Goal: Task Accomplishment & Management: Use online tool/utility

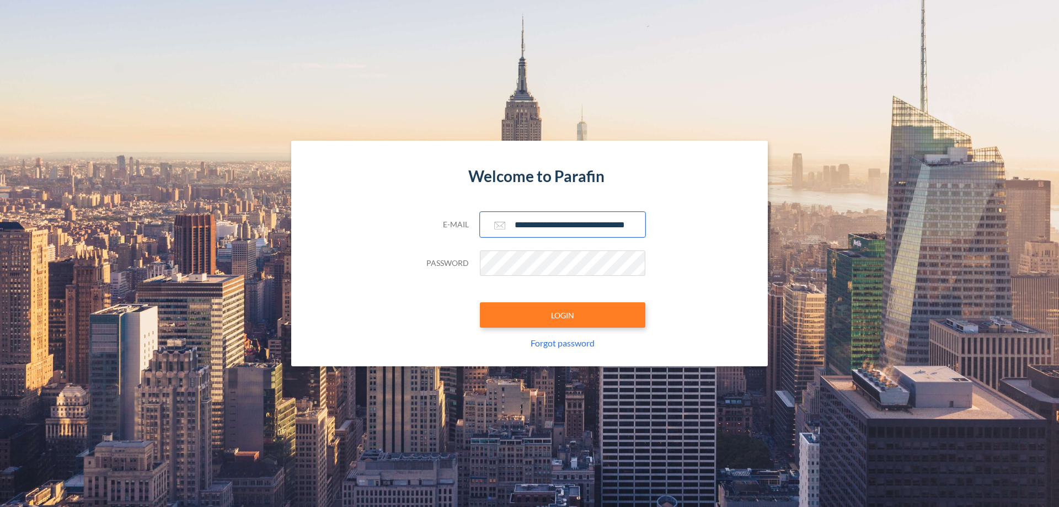
type input "**********"
click at [563, 315] on button "LOGIN" at bounding box center [563, 314] width 166 height 25
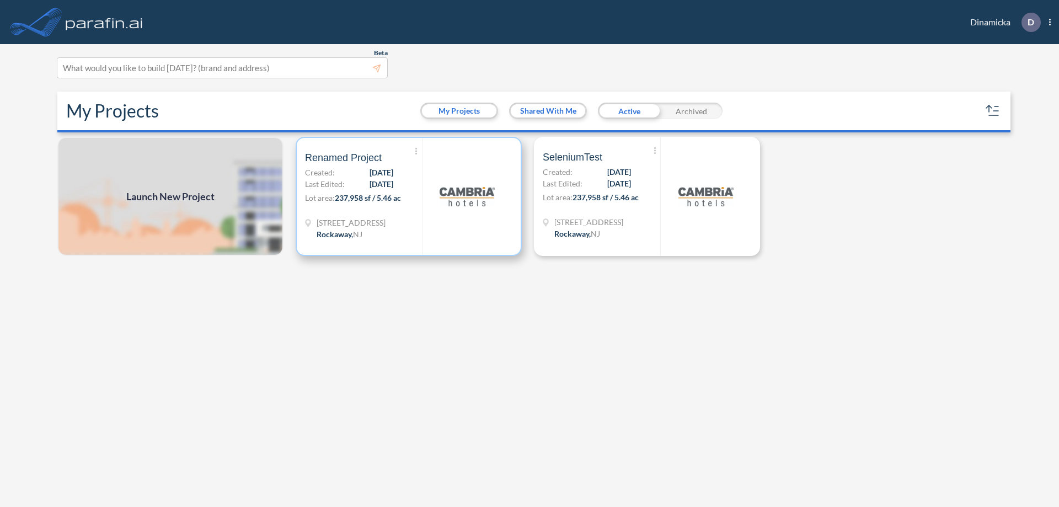
scroll to position [3, 0]
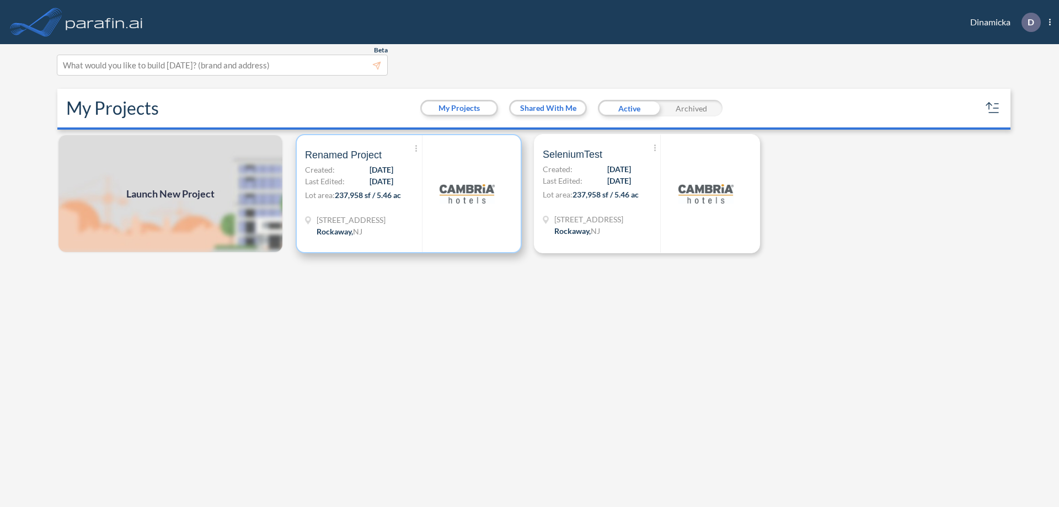
click at [409, 194] on p "Lot area: 237,958 sf / 5.46 ac" at bounding box center [363, 197] width 117 height 16
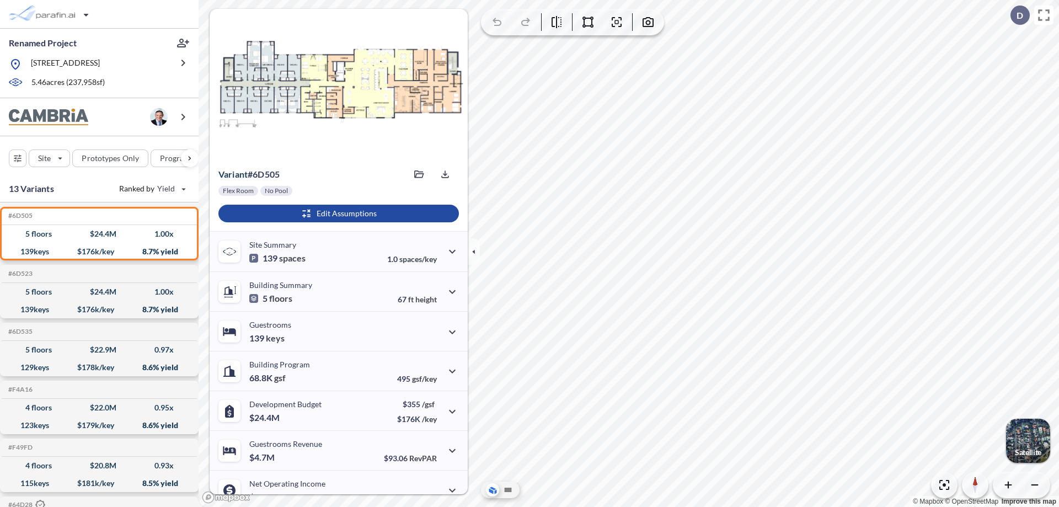
scroll to position [56, 0]
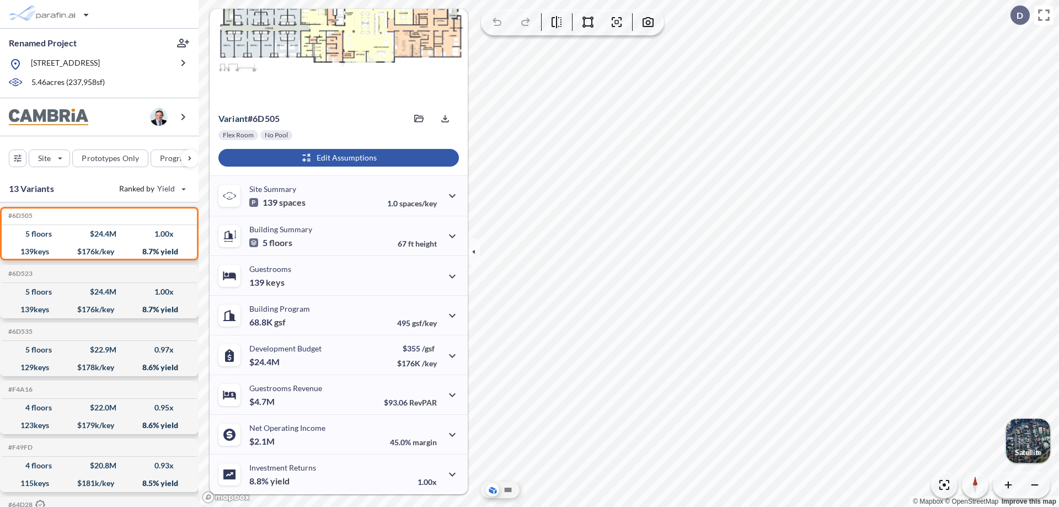
click at [337, 158] on div "button" at bounding box center [338, 158] width 241 height 18
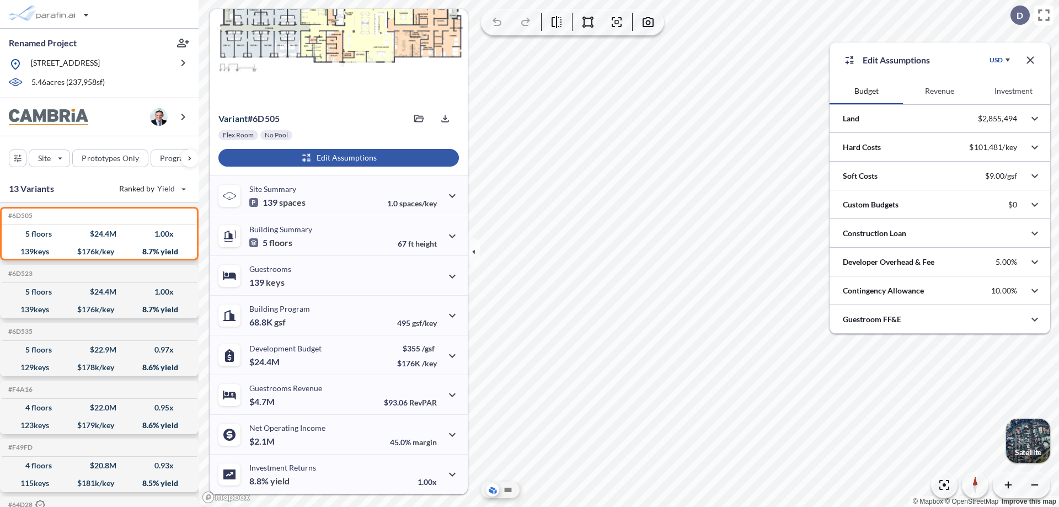
click at [1013, 91] on button "Investment" at bounding box center [1013, 91] width 73 height 26
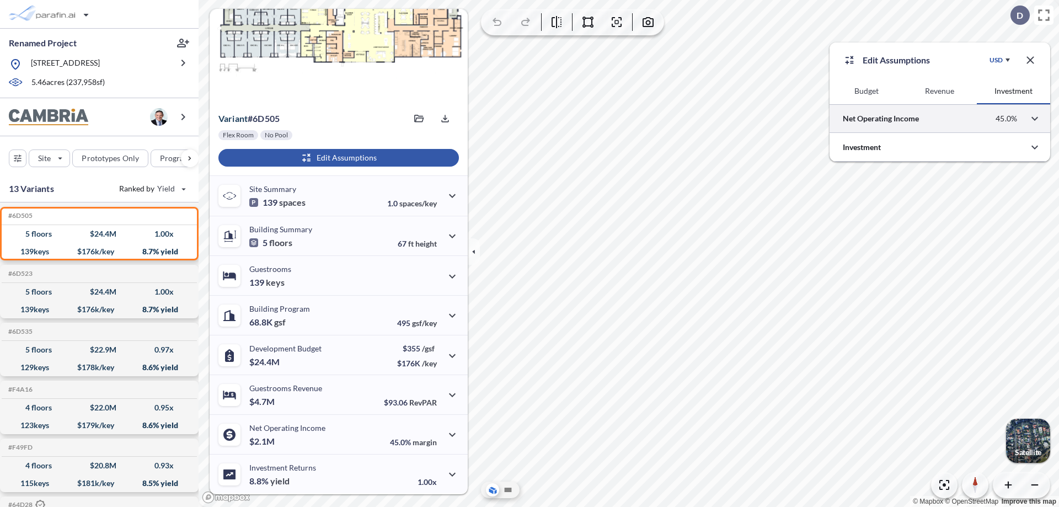
click at [940, 119] on div at bounding box center [940, 118] width 221 height 28
